Goal: Task Accomplishment & Management: Check status

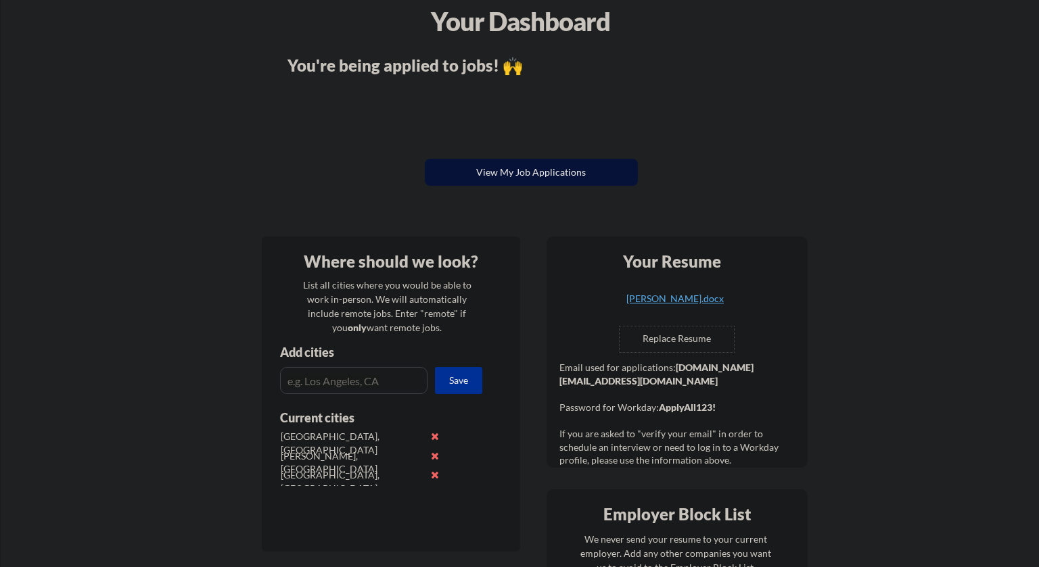
scroll to position [68, 0]
click at [535, 164] on button "View My Job Applications" at bounding box center [531, 171] width 213 height 27
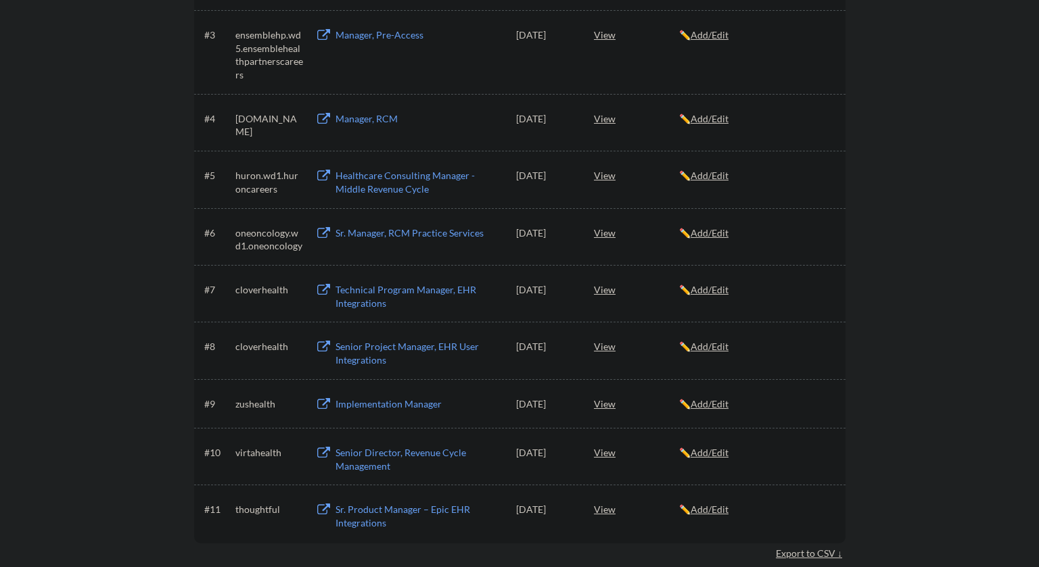
scroll to position [395, 0]
click at [609, 235] on div "View" at bounding box center [636, 232] width 85 height 24
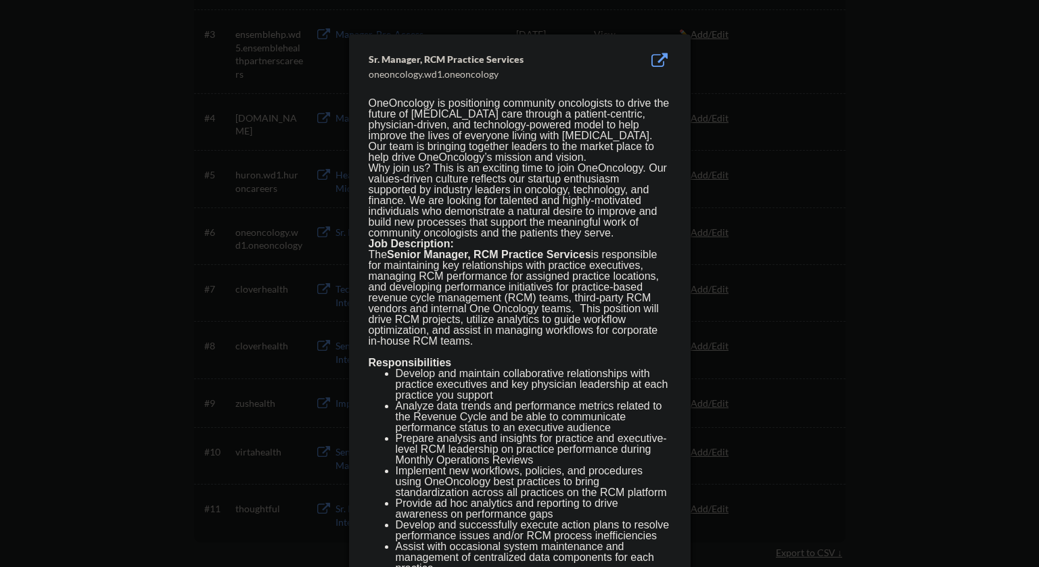
click at [870, 156] on div at bounding box center [519, 283] width 1039 height 567
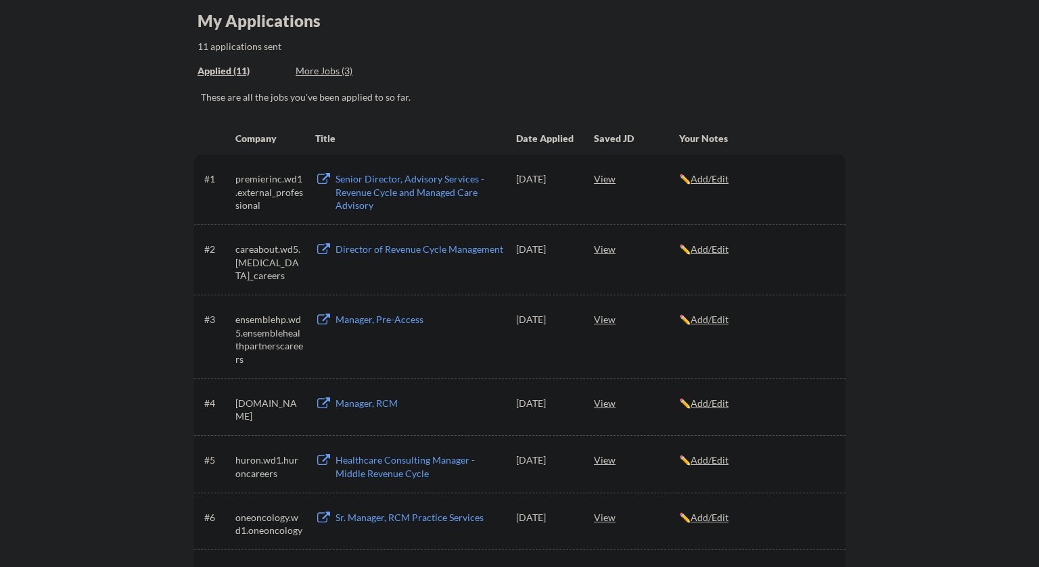
scroll to position [0, 0]
